Goal: Task Accomplishment & Management: Use online tool/utility

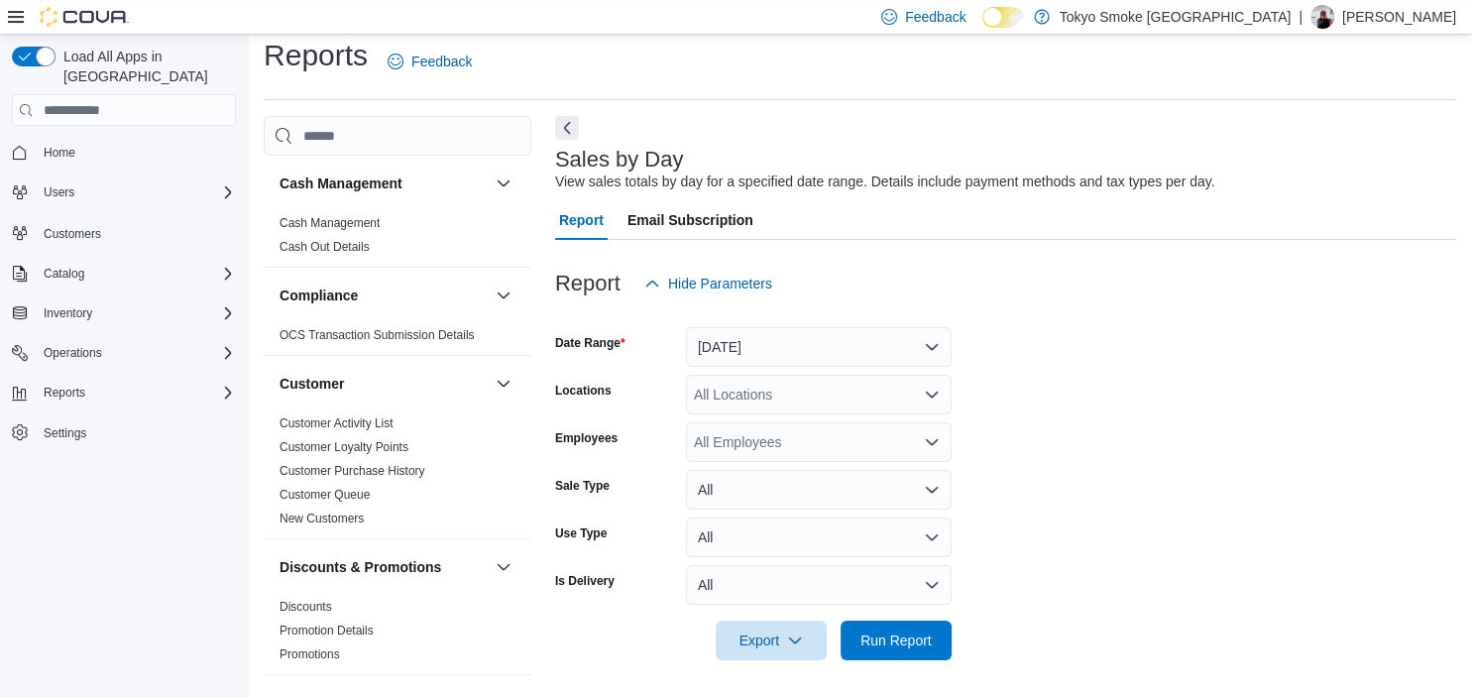
scroll to position [17, 0]
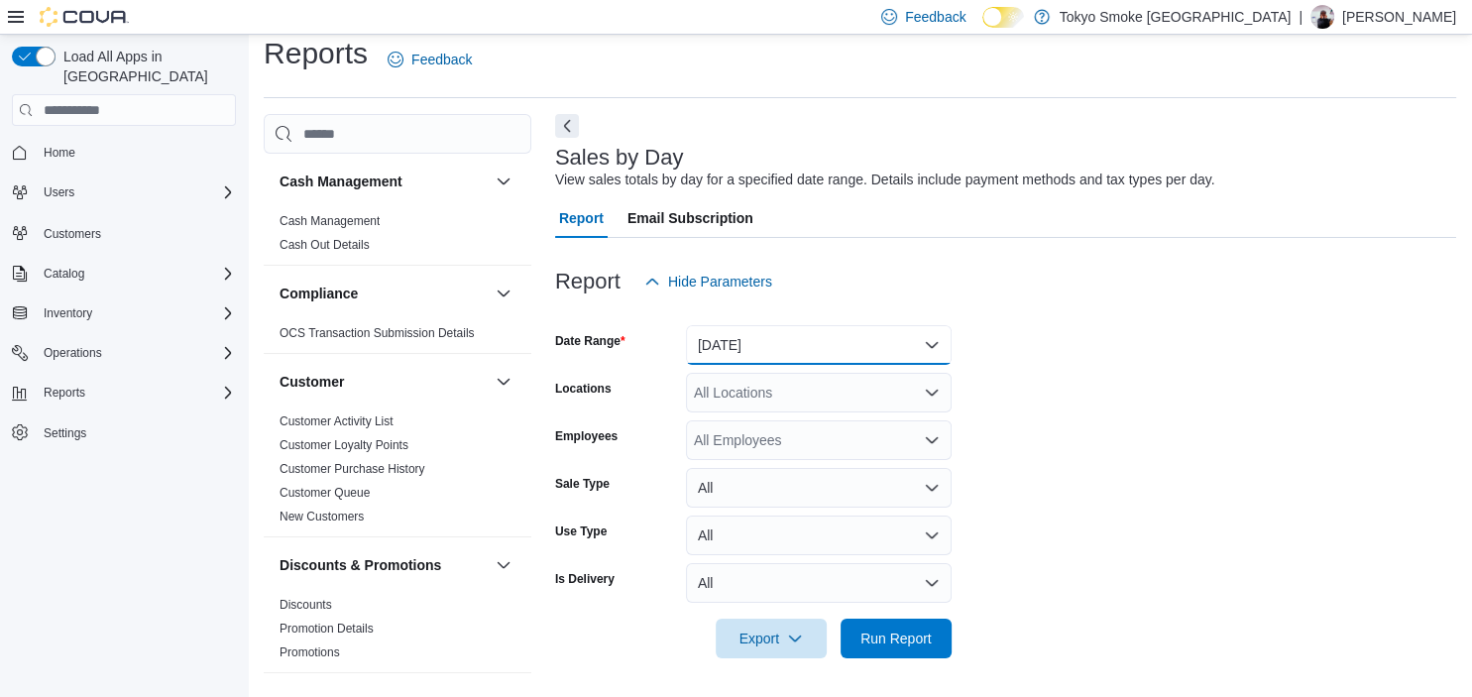
click at [744, 335] on button "Yesterday" at bounding box center [819, 345] width 266 height 40
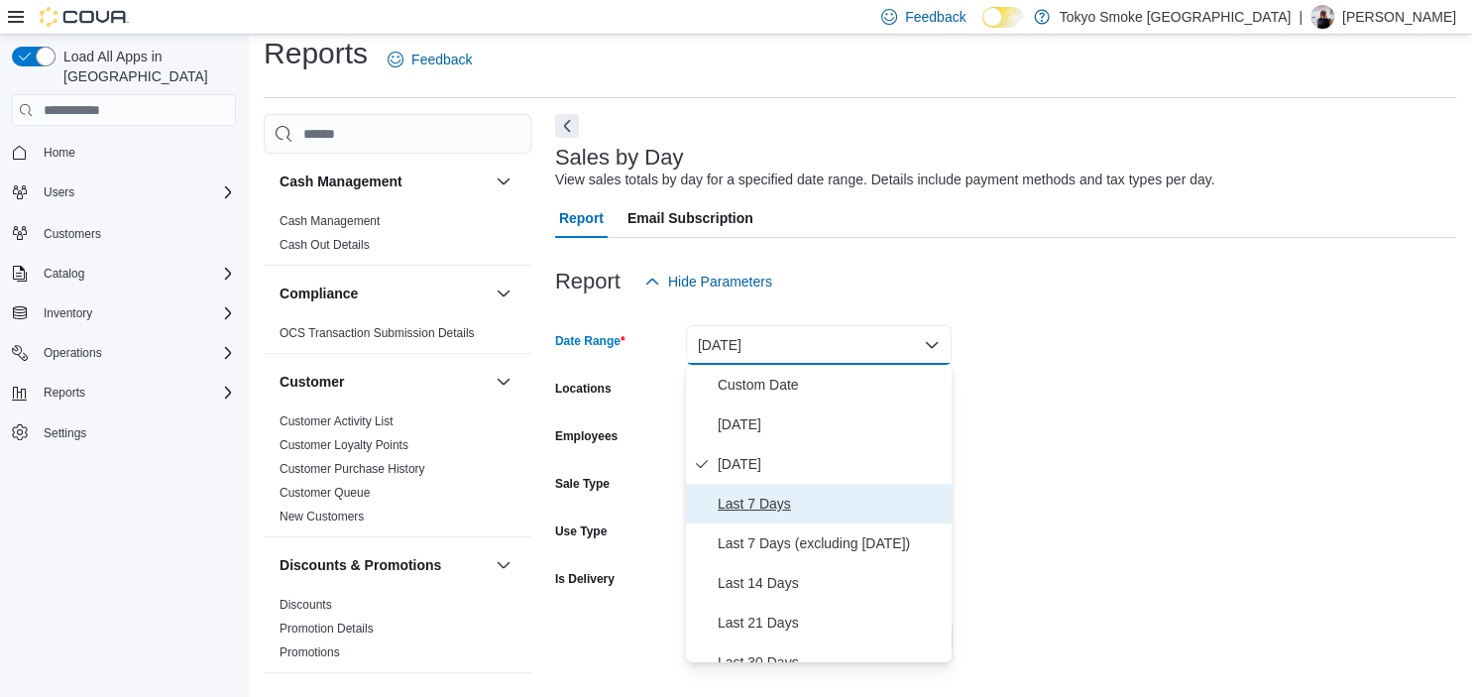
click at [784, 501] on span "Last 7 Days" at bounding box center [831, 504] width 226 height 24
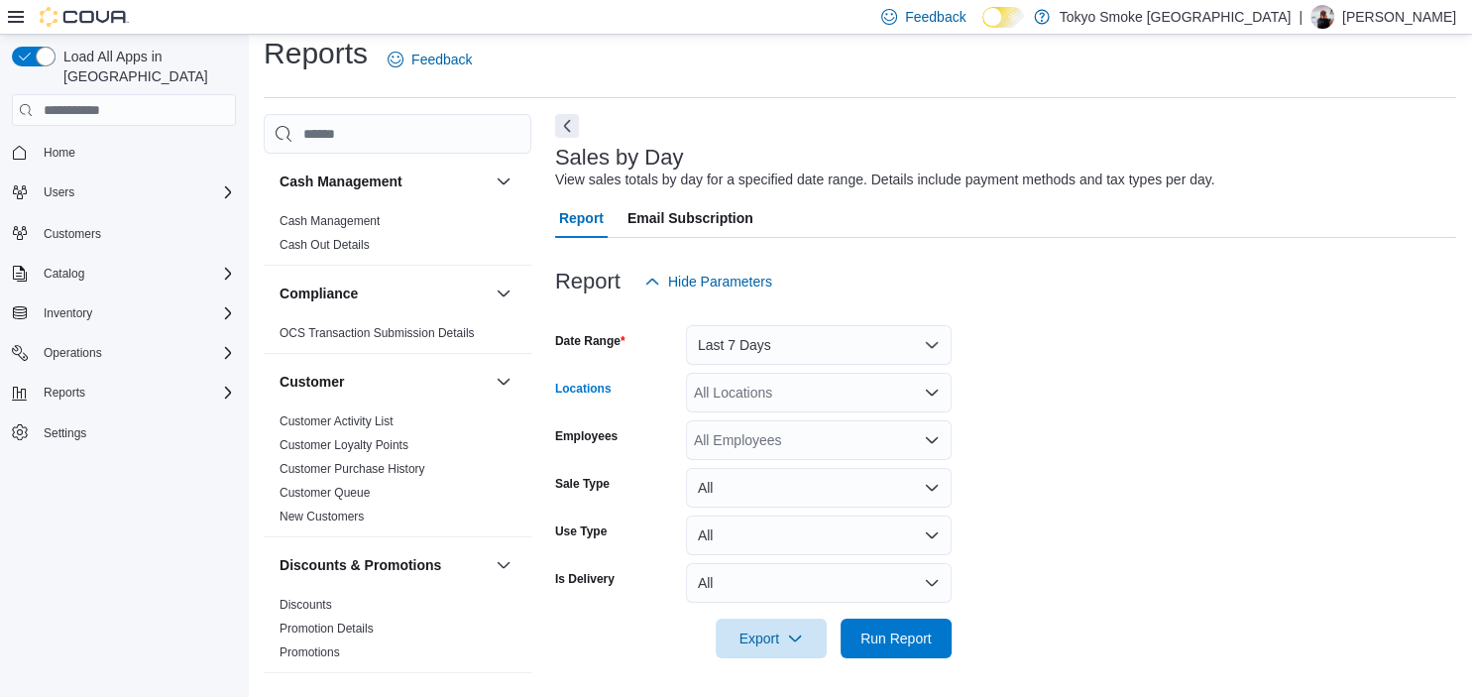
click at [787, 396] on div "All Locations" at bounding box center [819, 393] width 266 height 40
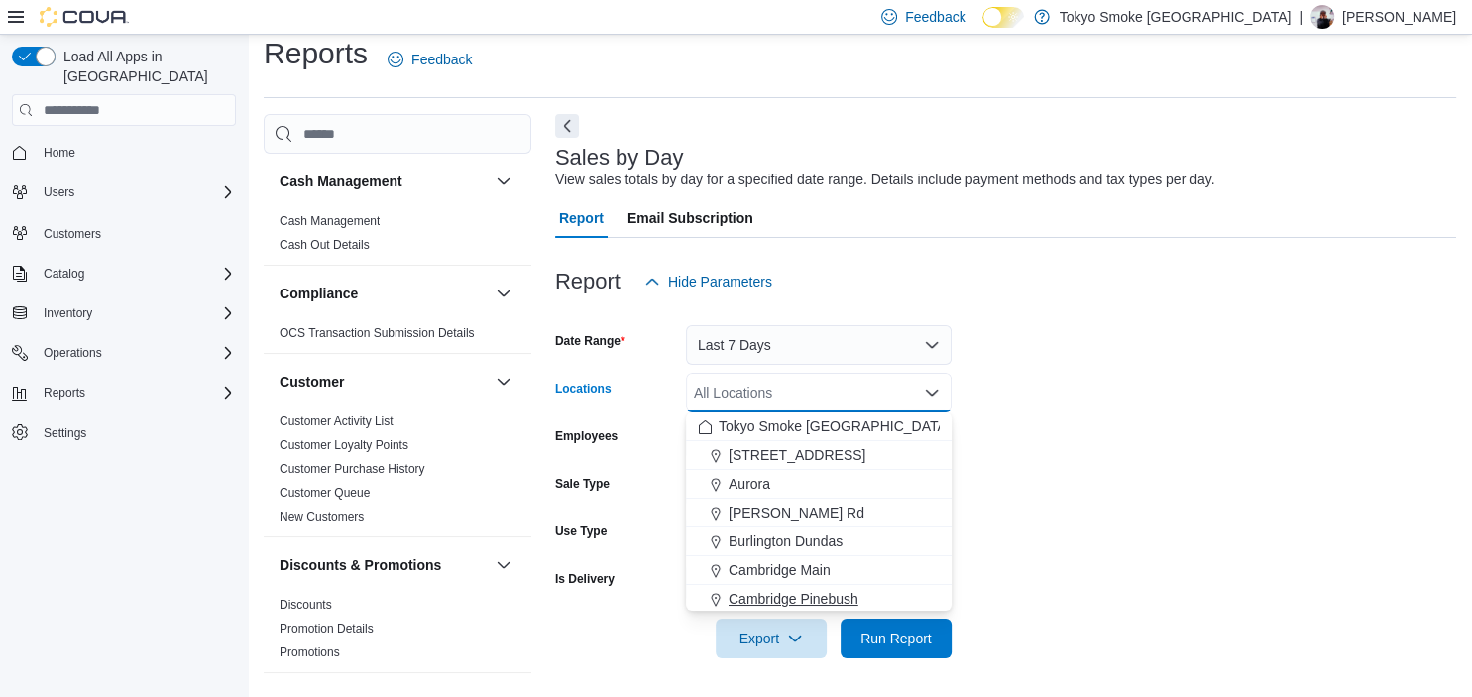
click at [827, 592] on span "Cambridge Pinebush" at bounding box center [794, 599] width 130 height 20
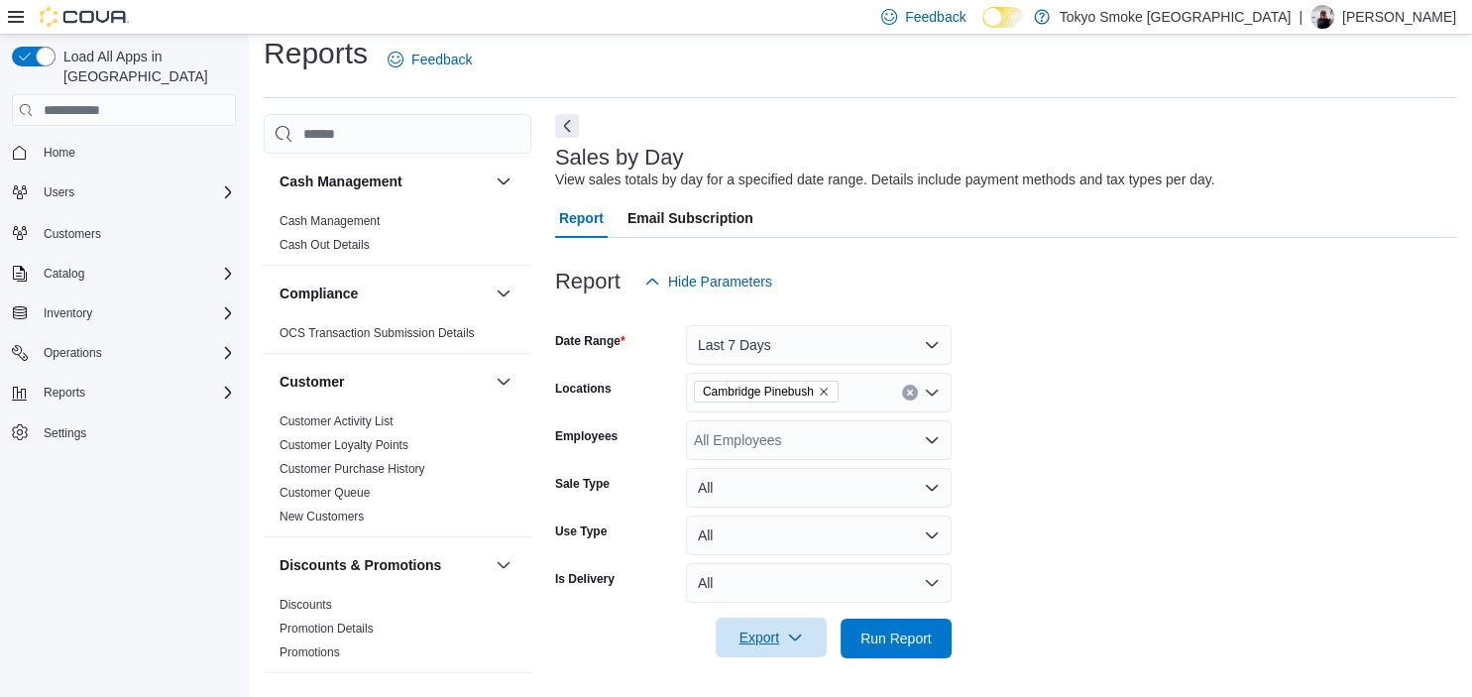
click at [794, 630] on span "Export" at bounding box center [771, 638] width 87 height 40
click at [801, 520] on span "Export to Excel" at bounding box center [774, 518] width 89 height 16
